Goal: Task Accomplishment & Management: Manage account settings

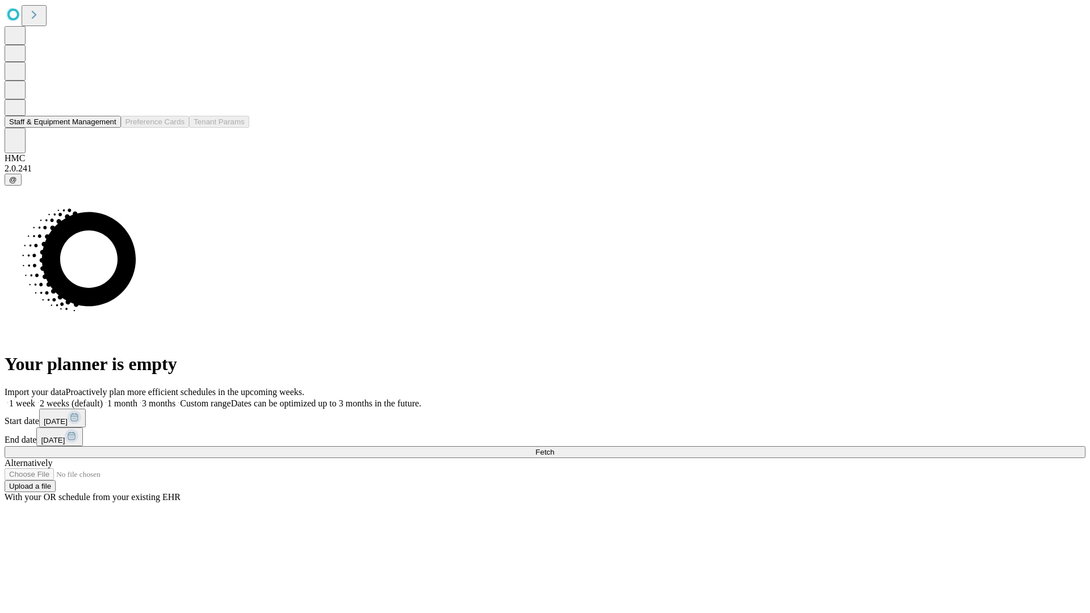
click at [108, 128] on button "Staff & Equipment Management" at bounding box center [63, 122] width 116 height 12
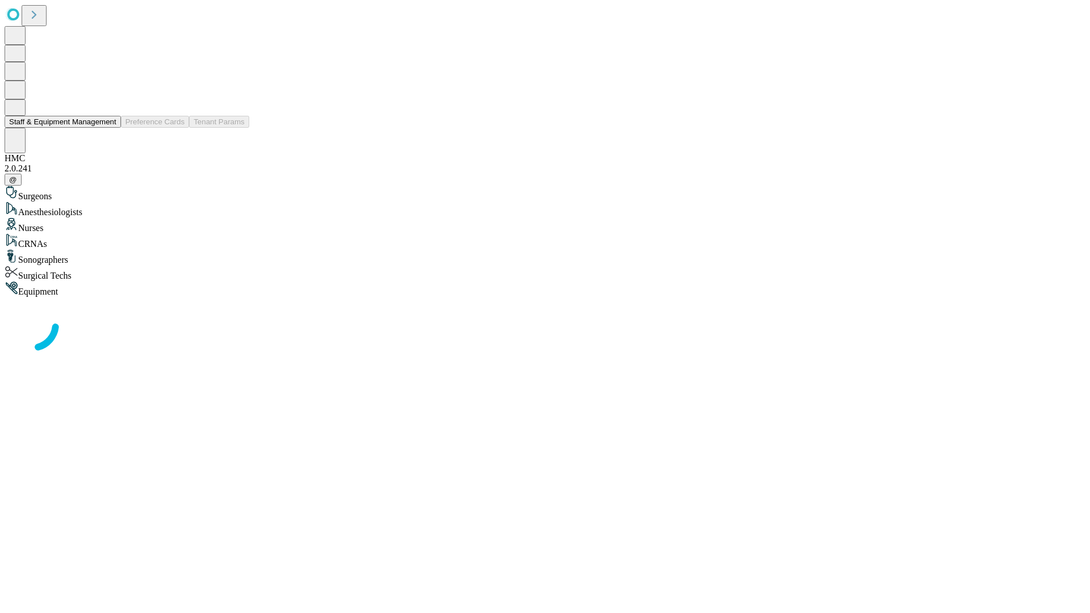
click at [108, 128] on button "Staff & Equipment Management" at bounding box center [63, 122] width 116 height 12
